Goal: Task Accomplishment & Management: Manage account settings

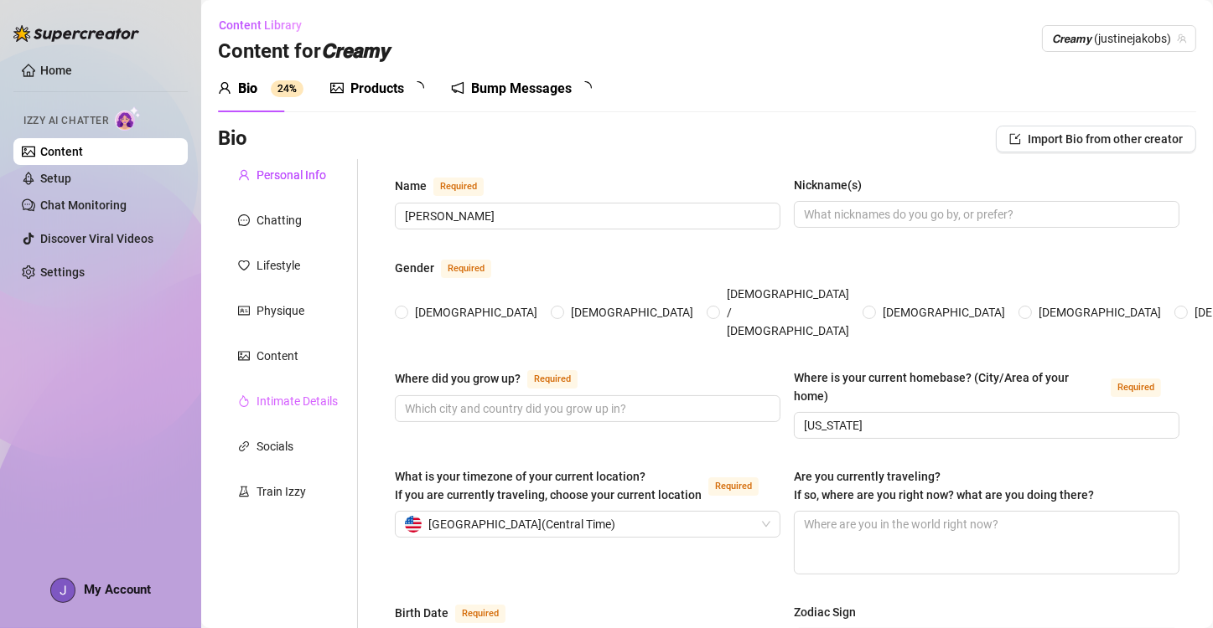
type input "[PERSON_NAME]"
type input "[US_STATE]"
type input "Single"
type input "I have a dog"
radio input "true"
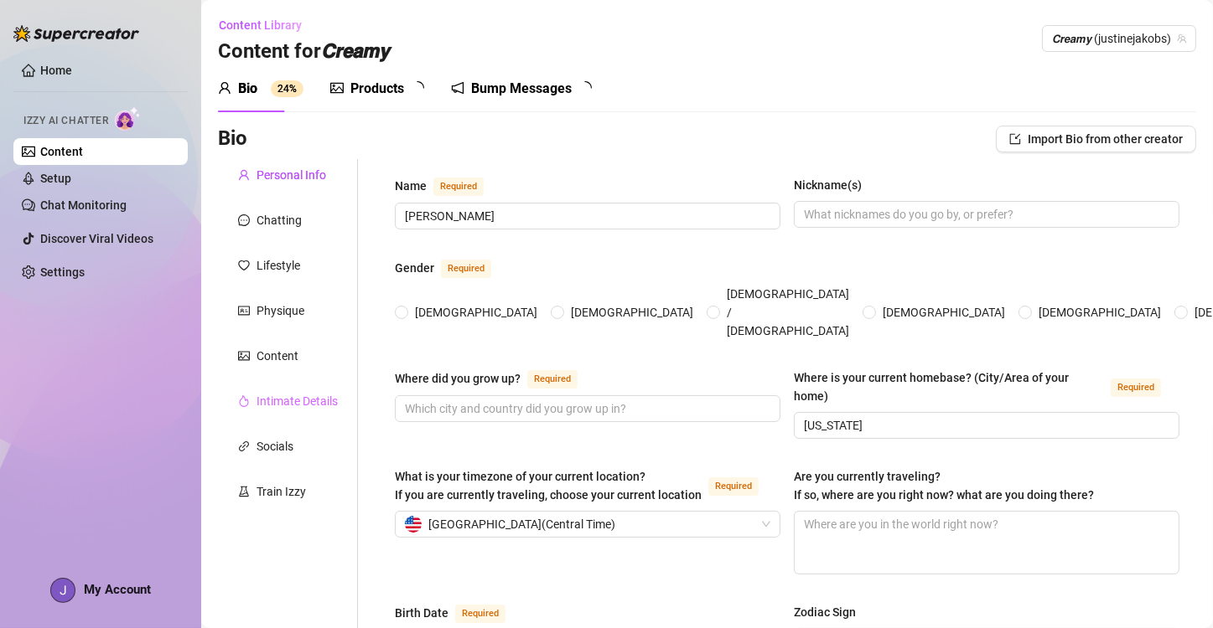
type input "[DATE]"
click at [538, 88] on div "Bump Messages" at bounding box center [524, 89] width 101 height 20
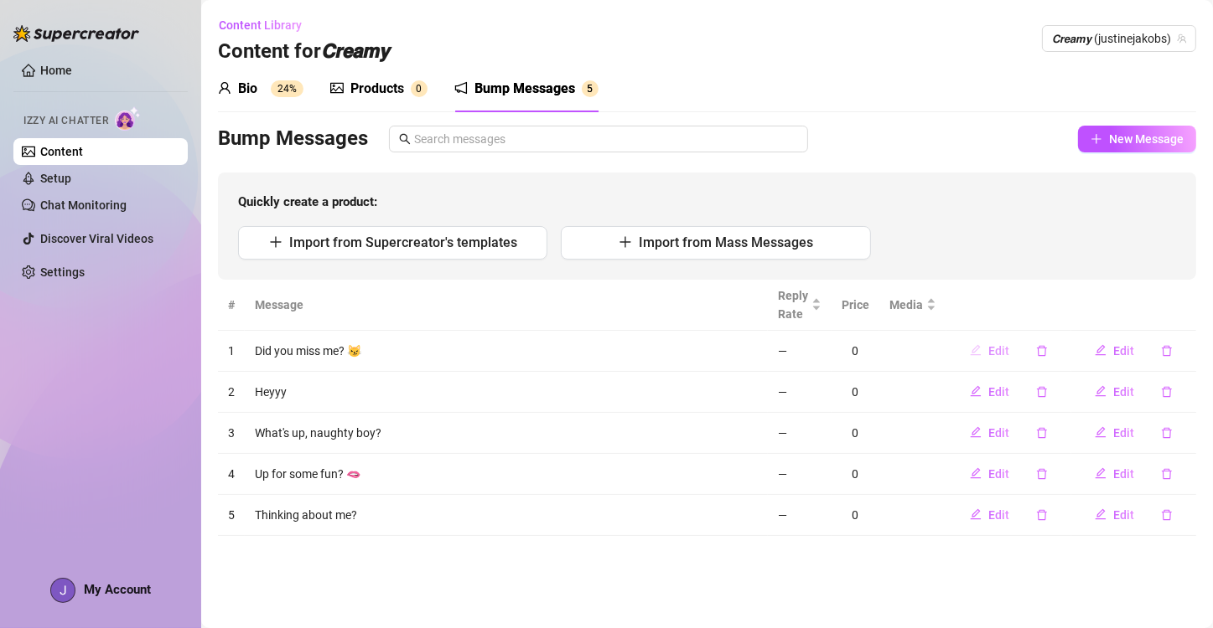
click at [997, 352] on span "Edit" at bounding box center [998, 350] width 21 height 13
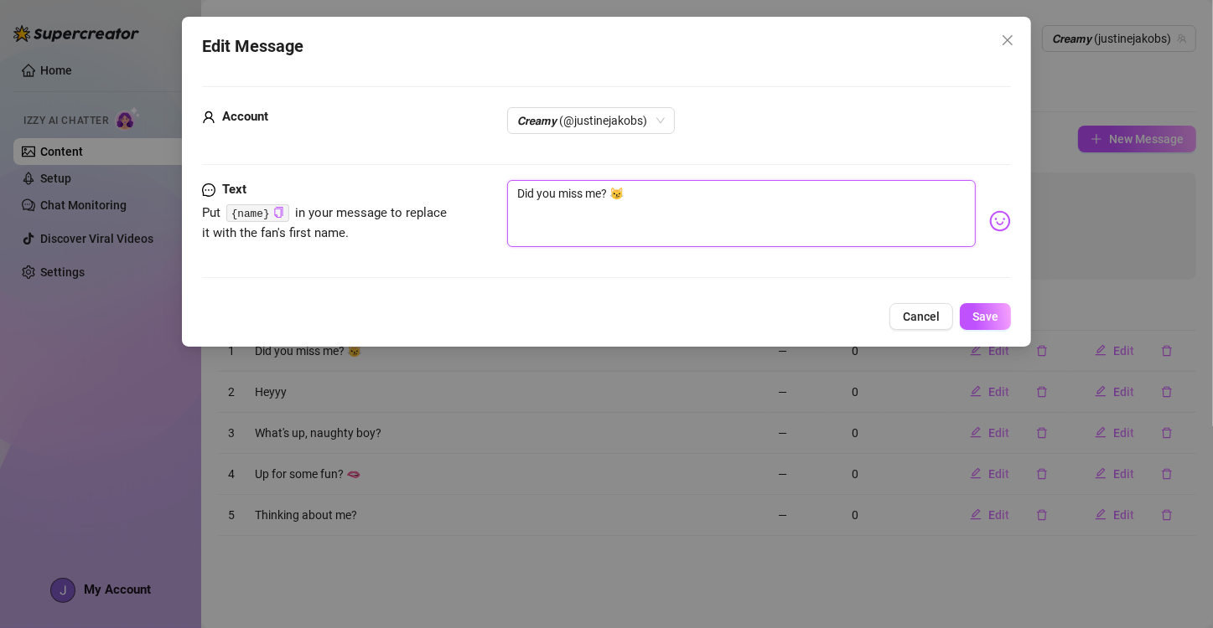
drag, startPoint x: 675, startPoint y: 200, endPoint x: 369, endPoint y: 184, distance: 306.3
click at [369, 184] on div "Text Put {name} in your message to replace it with the fan's first name. Did yo…" at bounding box center [606, 221] width 809 height 82
paste textarea "Heyyy babe? 💋"
type textarea "Heyyy babe? 💋"
click at [999, 323] on button "Save" at bounding box center [984, 316] width 51 height 27
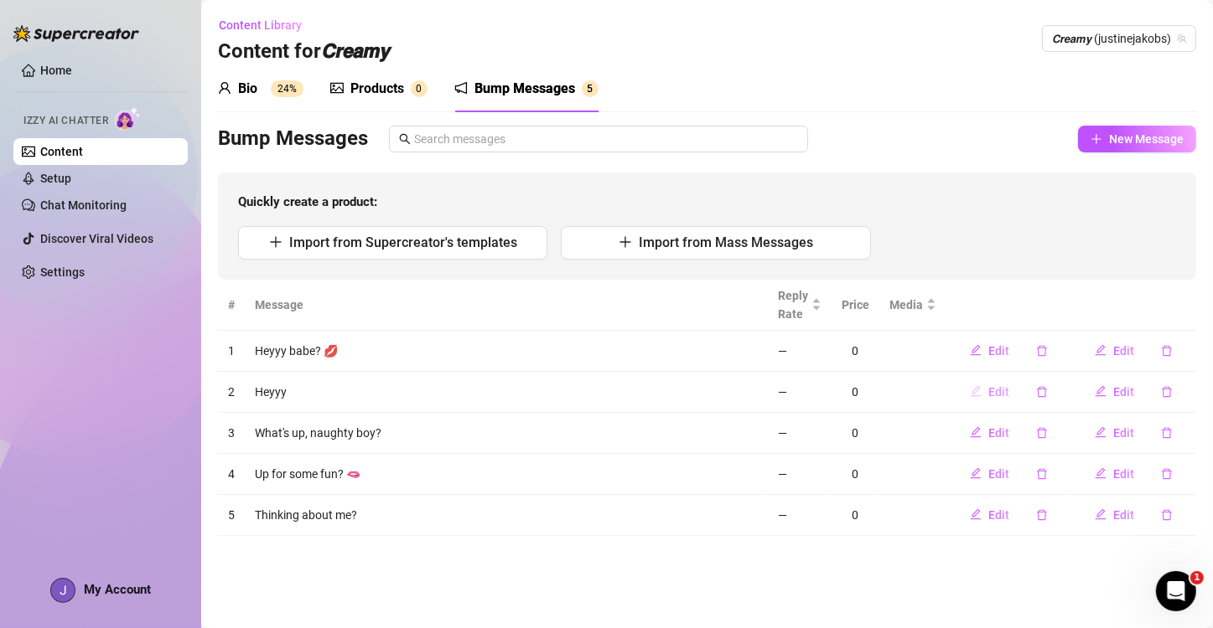
click at [996, 396] on span "Edit" at bounding box center [998, 391] width 21 height 13
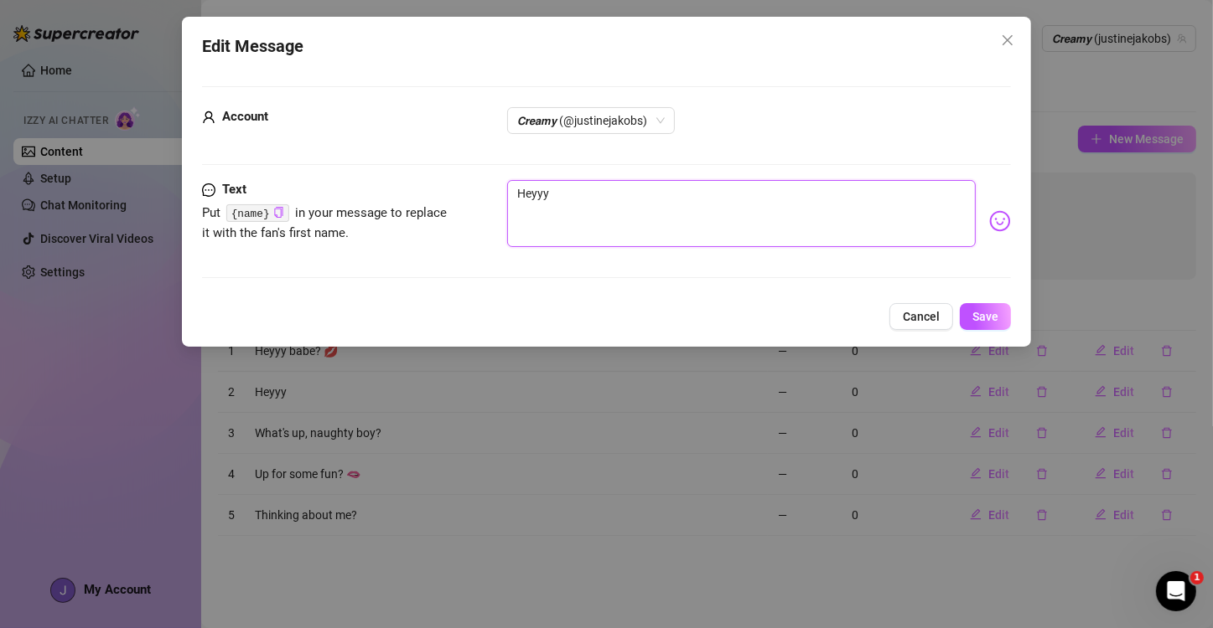
drag, startPoint x: 582, startPoint y: 194, endPoint x: 406, endPoint y: 184, distance: 177.1
click at [406, 184] on div "Text Put {name} in your message to replace it with the fan's first name. Heyyy" at bounding box center [606, 221] width 809 height 82
paste textarea "Did you miss me tonight?"
type textarea "Did you miss me tonight?"
click at [984, 318] on span "Save" at bounding box center [985, 316] width 26 height 13
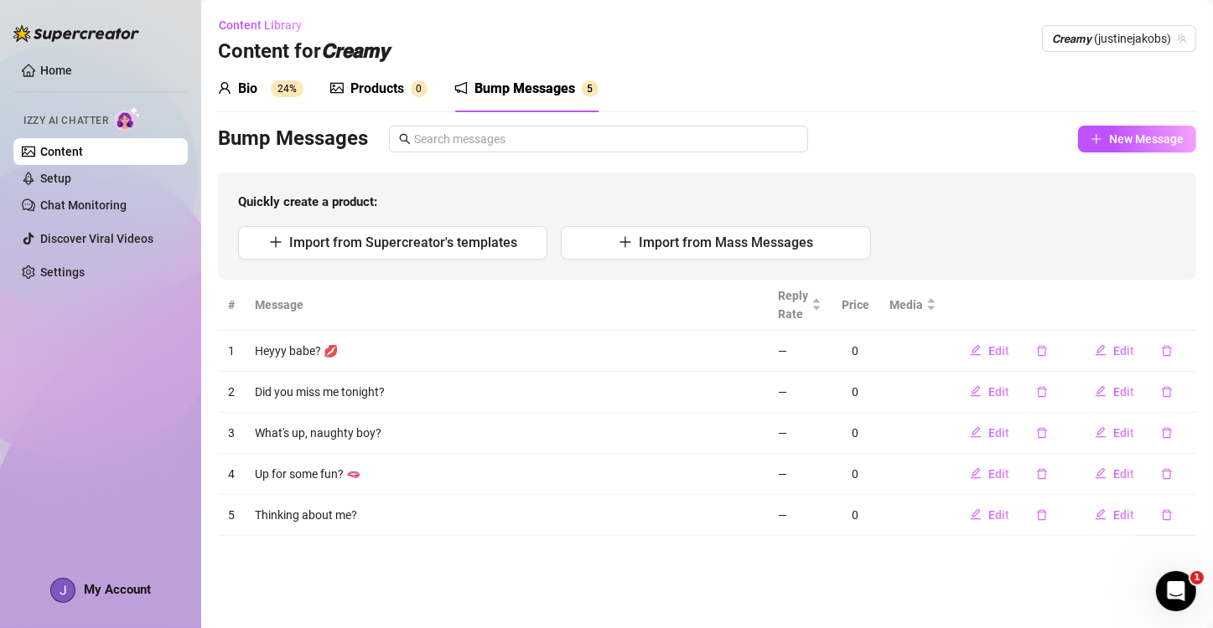
click at [700, 429] on td "What's up, naughty boy?" at bounding box center [506, 433] width 523 height 41
click at [988, 436] on button "Edit" at bounding box center [989, 433] width 66 height 27
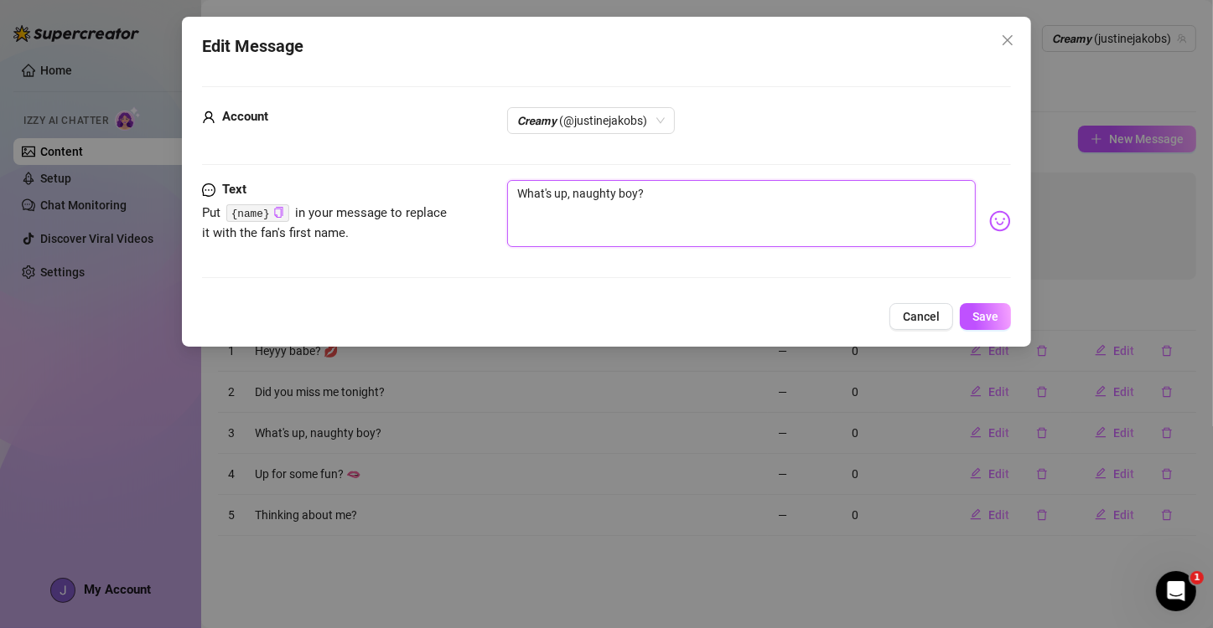
drag, startPoint x: 672, startPoint y: 186, endPoint x: 224, endPoint y: 156, distance: 449.3
click at [228, 154] on form "Account 𝘾𝙧𝙚𝙖𝙢𝙮 (@justinejakobs) Text Put {name} in your message to replace it w…" at bounding box center [606, 189] width 809 height 207
paste textarea "Can I distract you a bit? 🙈"
type textarea "Can I distract you a bit? 🙈"
click at [995, 327] on button "Save" at bounding box center [984, 316] width 51 height 27
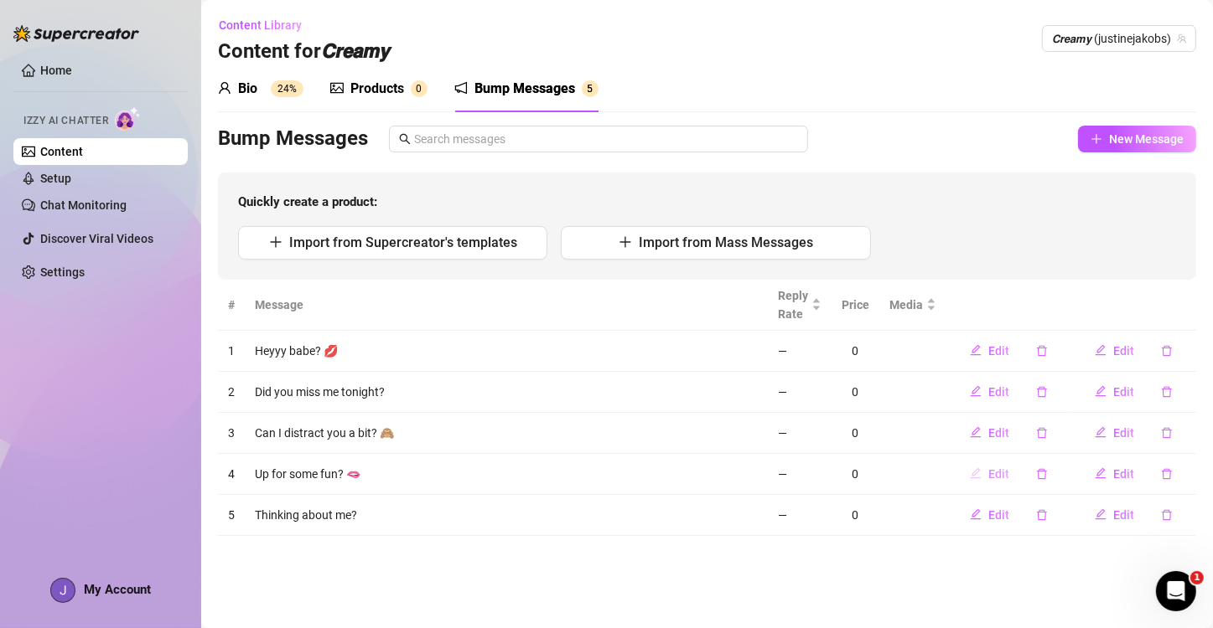
click at [990, 475] on button "Edit" at bounding box center [989, 474] width 66 height 27
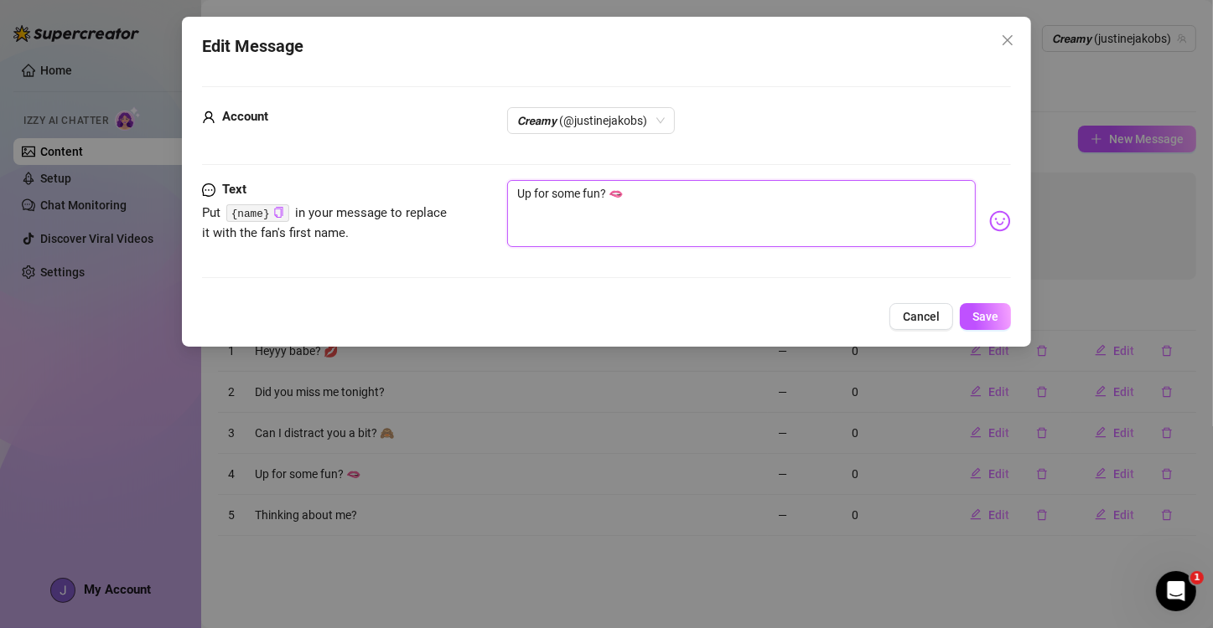
drag, startPoint x: 634, startPoint y: 190, endPoint x: 236, endPoint y: 168, distance: 397.8
click at [236, 168] on form "Account 𝘾𝙧𝙚𝙖𝙢𝙮 (@justinejakobs) Text Put {name} in your message to replace it w…" at bounding box center [606, 189] width 809 height 207
paste textarea "Wanna see what I’m doing? 😏"
type textarea "Wanna see what I’m doing? 😏"
click at [977, 315] on span "Save" at bounding box center [985, 316] width 26 height 13
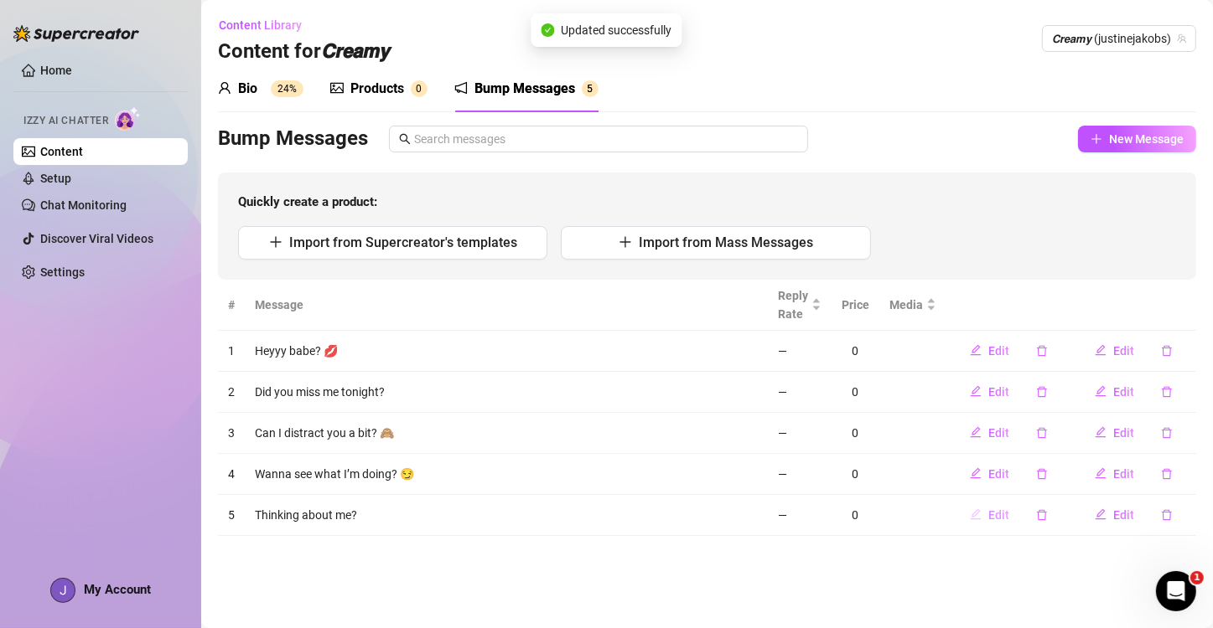
click at [989, 520] on button "Edit" at bounding box center [989, 515] width 66 height 27
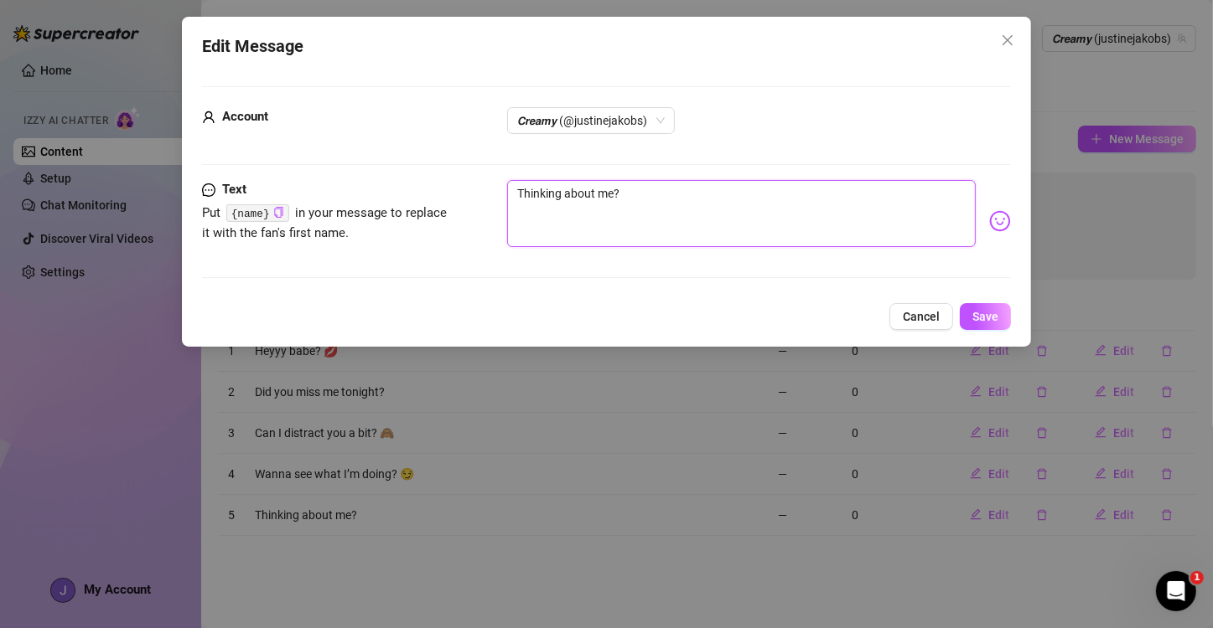
drag, startPoint x: 654, startPoint y: 185, endPoint x: 325, endPoint y: 184, distance: 329.3
click at [312, 170] on form "Account 𝘾𝙧𝙚𝙖𝙢𝙮 (@justinejakobs) Text Put {name} in your message to replace it w…" at bounding box center [606, 189] width 809 height 207
paste textarea "Wanna play with me a little? 😈"
type textarea "Wanna play with me a little? 😈"
click at [980, 323] on span "Save" at bounding box center [985, 316] width 26 height 13
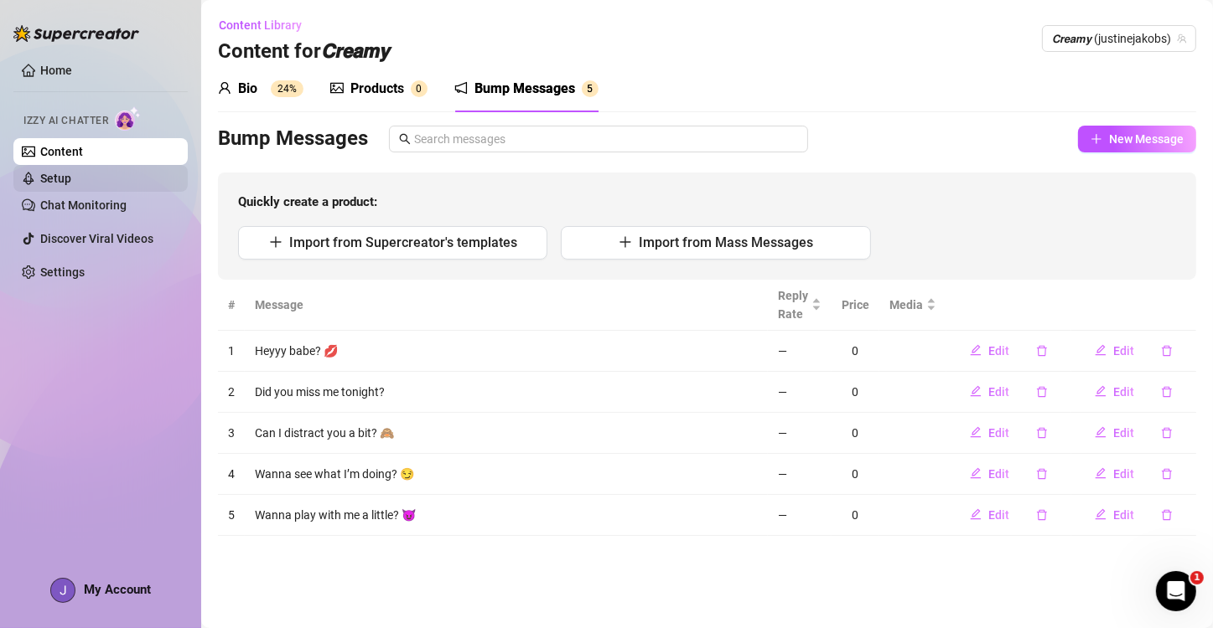
click at [67, 185] on link "Setup" at bounding box center [55, 178] width 31 height 13
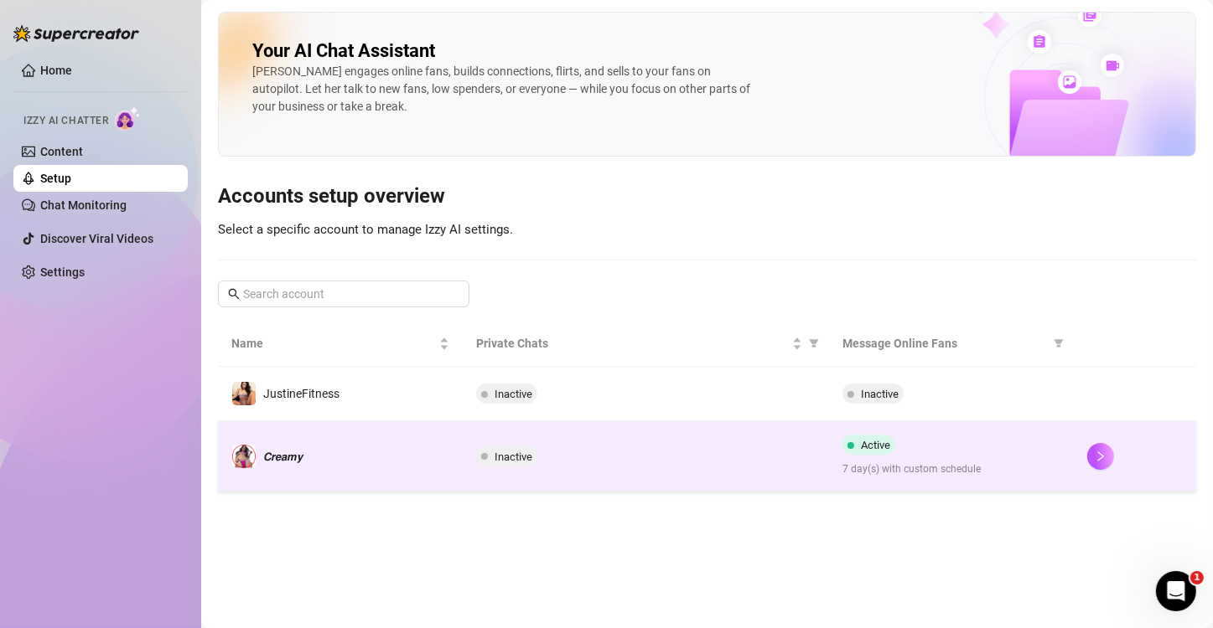
click at [636, 456] on div "Inactive" at bounding box center [646, 457] width 340 height 20
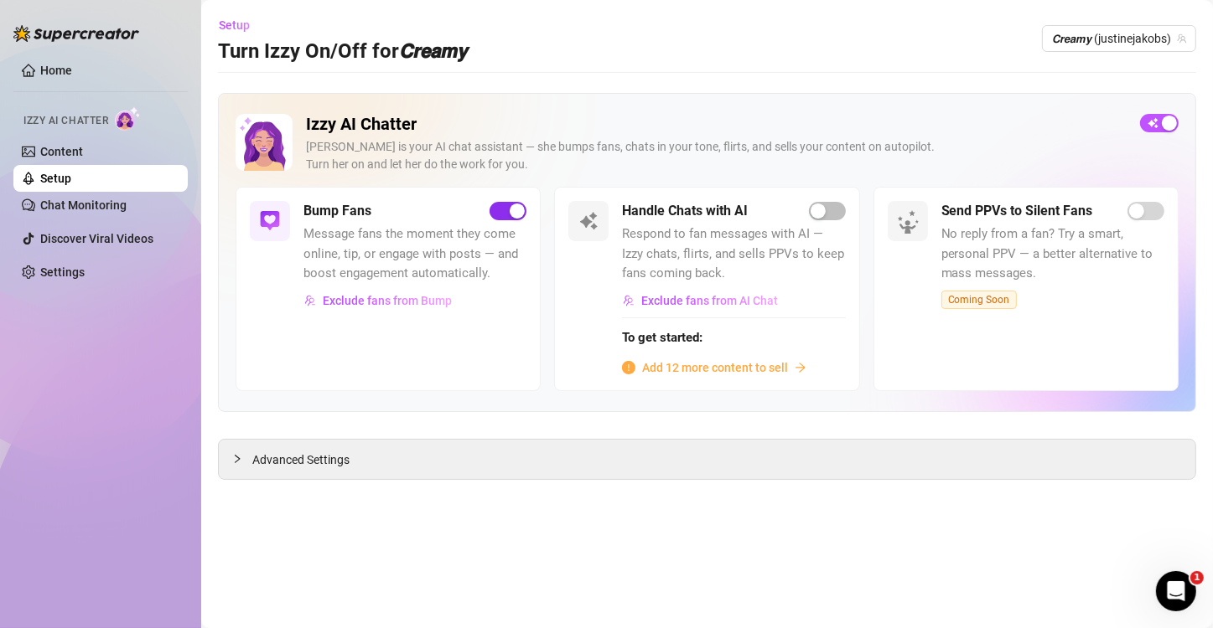
click at [509, 211] on div "button" at bounding box center [516, 211] width 15 height 15
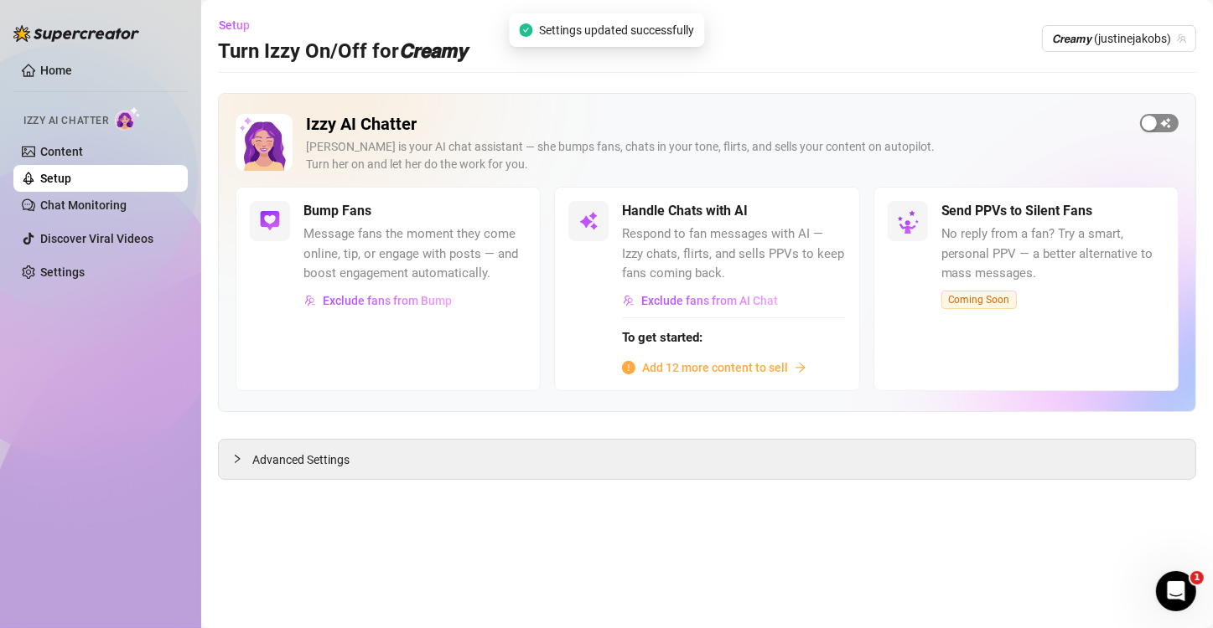
click at [1152, 124] on div "button" at bounding box center [1148, 123] width 15 height 15
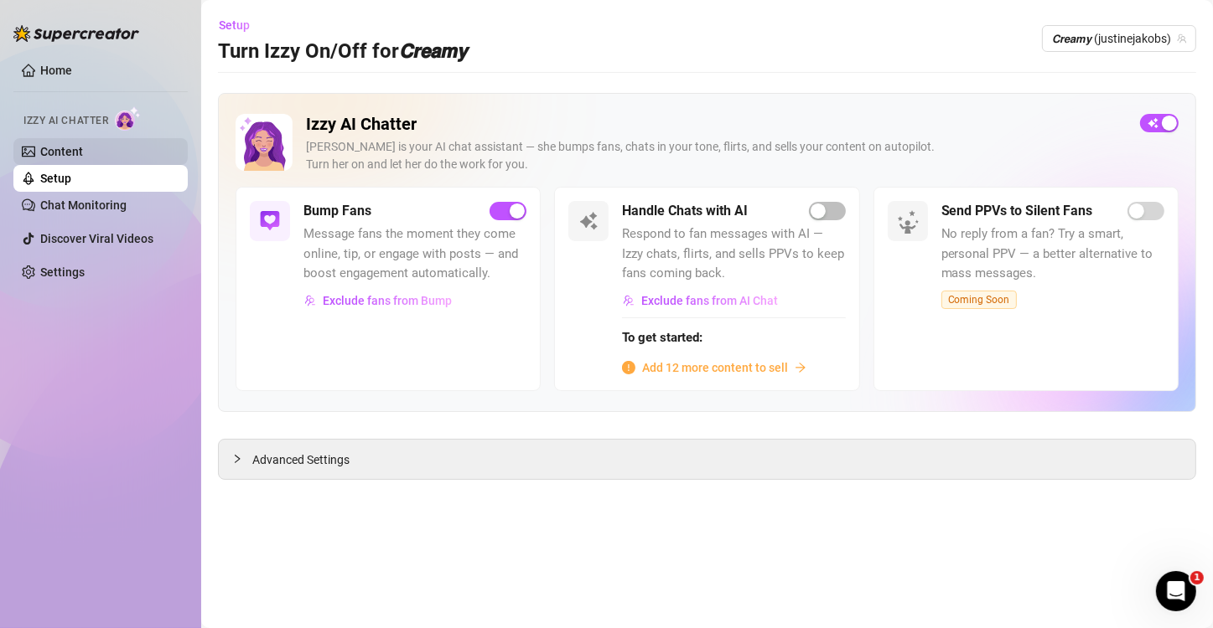
click at [79, 151] on link "Content" at bounding box center [61, 151] width 43 height 13
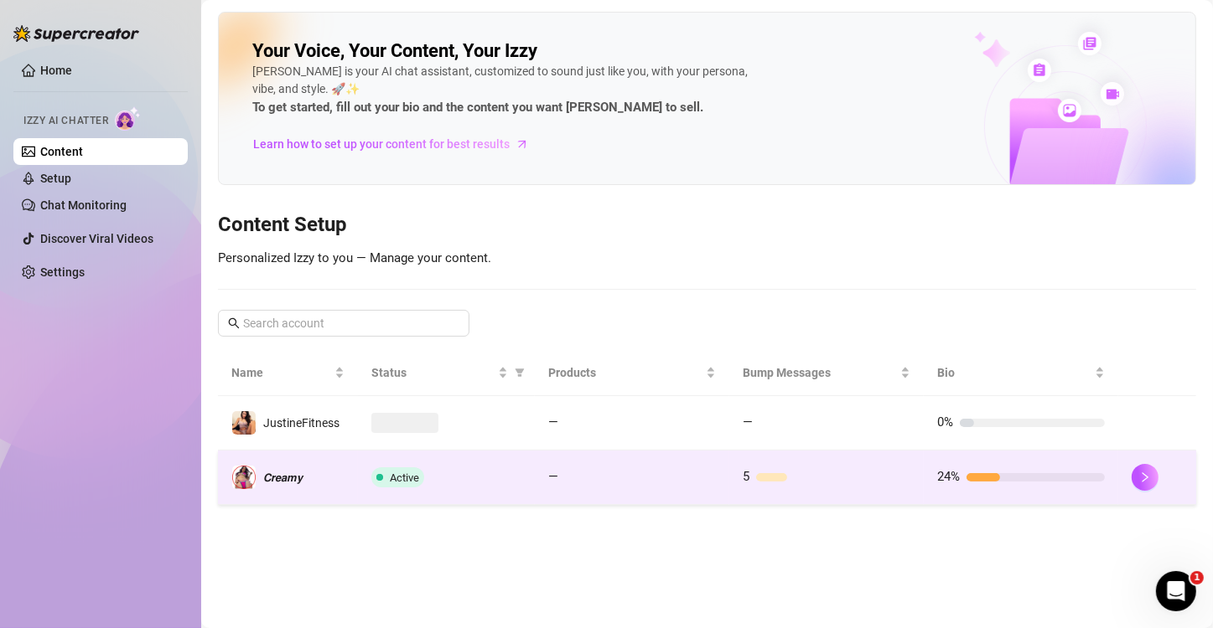
click at [711, 483] on div "—" at bounding box center [632, 478] width 168 height 20
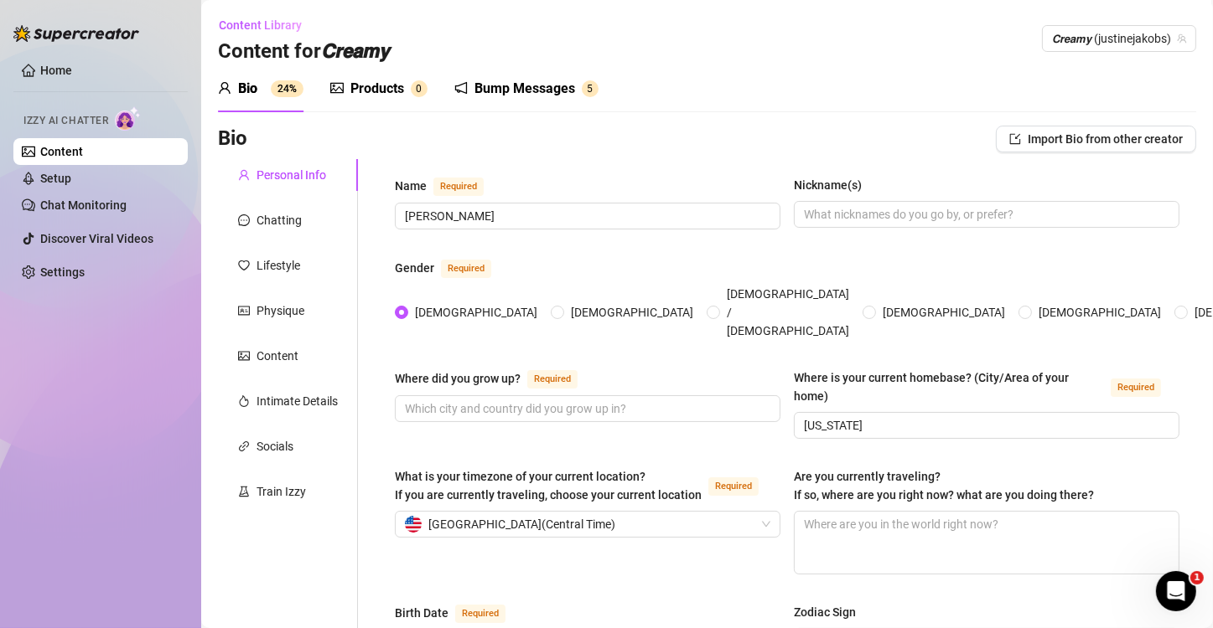
click at [575, 86] on div "Bump Messages" at bounding box center [524, 89] width 101 height 20
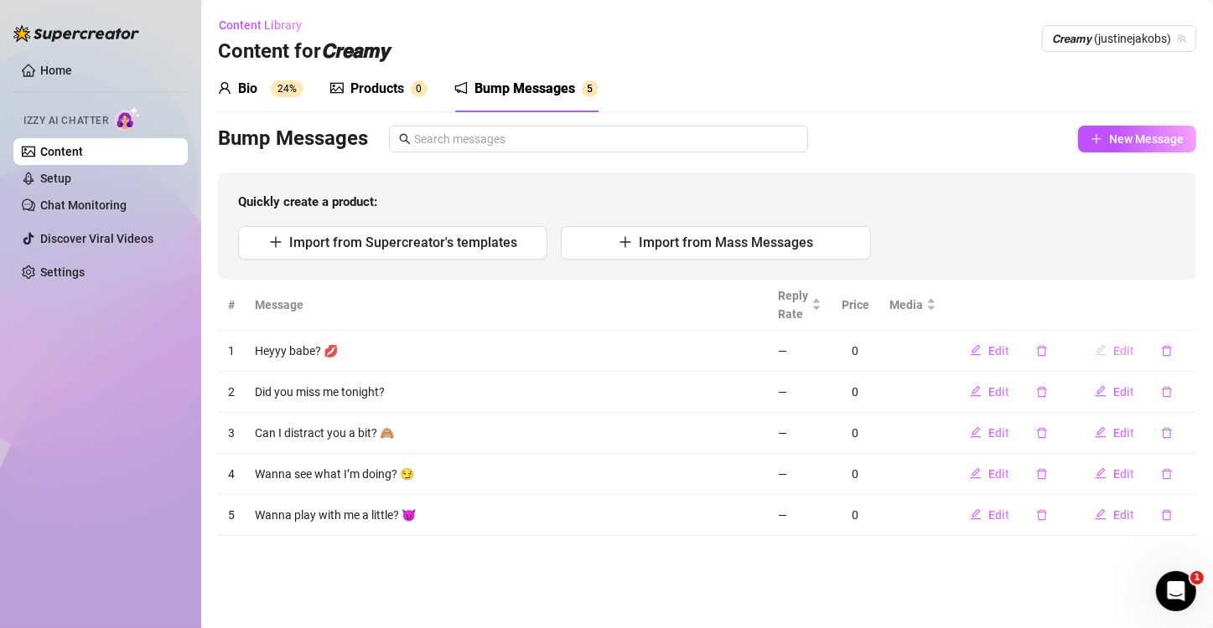
click at [1109, 353] on button "Edit" at bounding box center [1114, 351] width 66 height 27
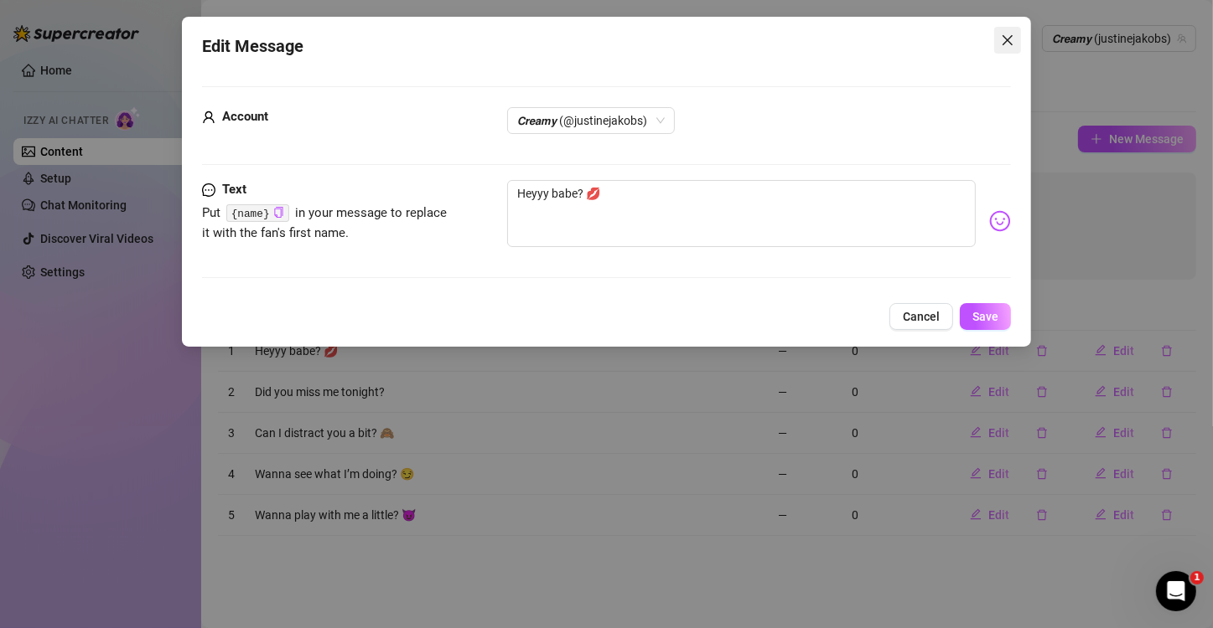
click at [1013, 39] on icon "close" at bounding box center [1007, 40] width 13 height 13
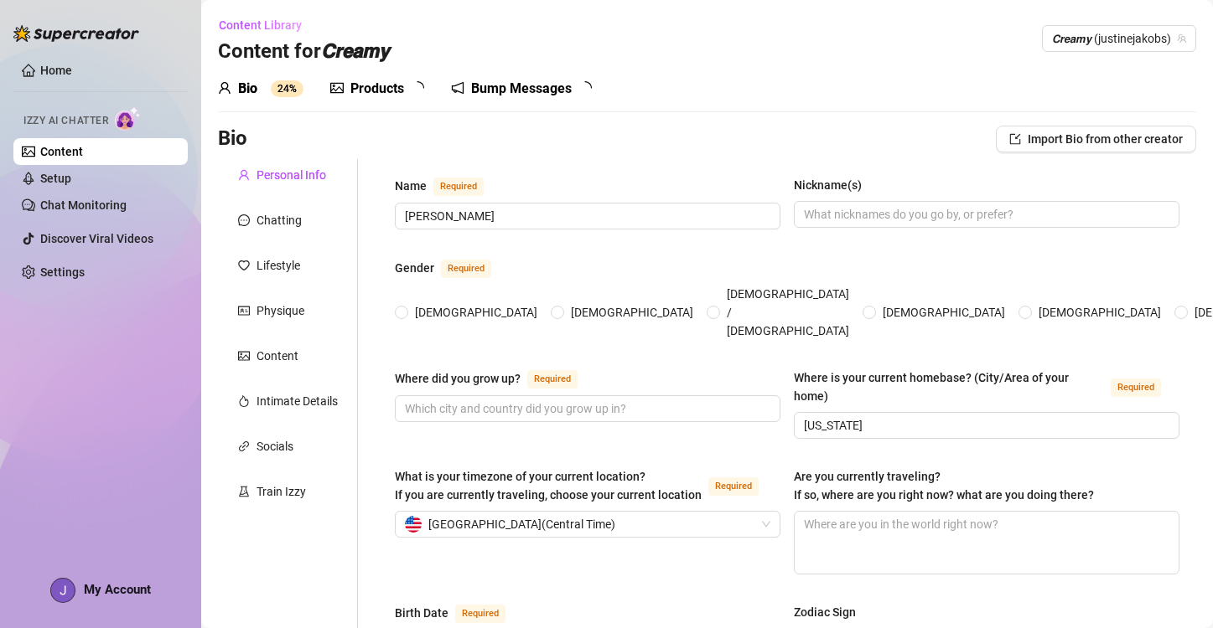
radio input "true"
type input "[DATE]"
click at [521, 94] on div "Bump Messages" at bounding box center [524, 89] width 101 height 20
